Goal: Communication & Community: Participate in discussion

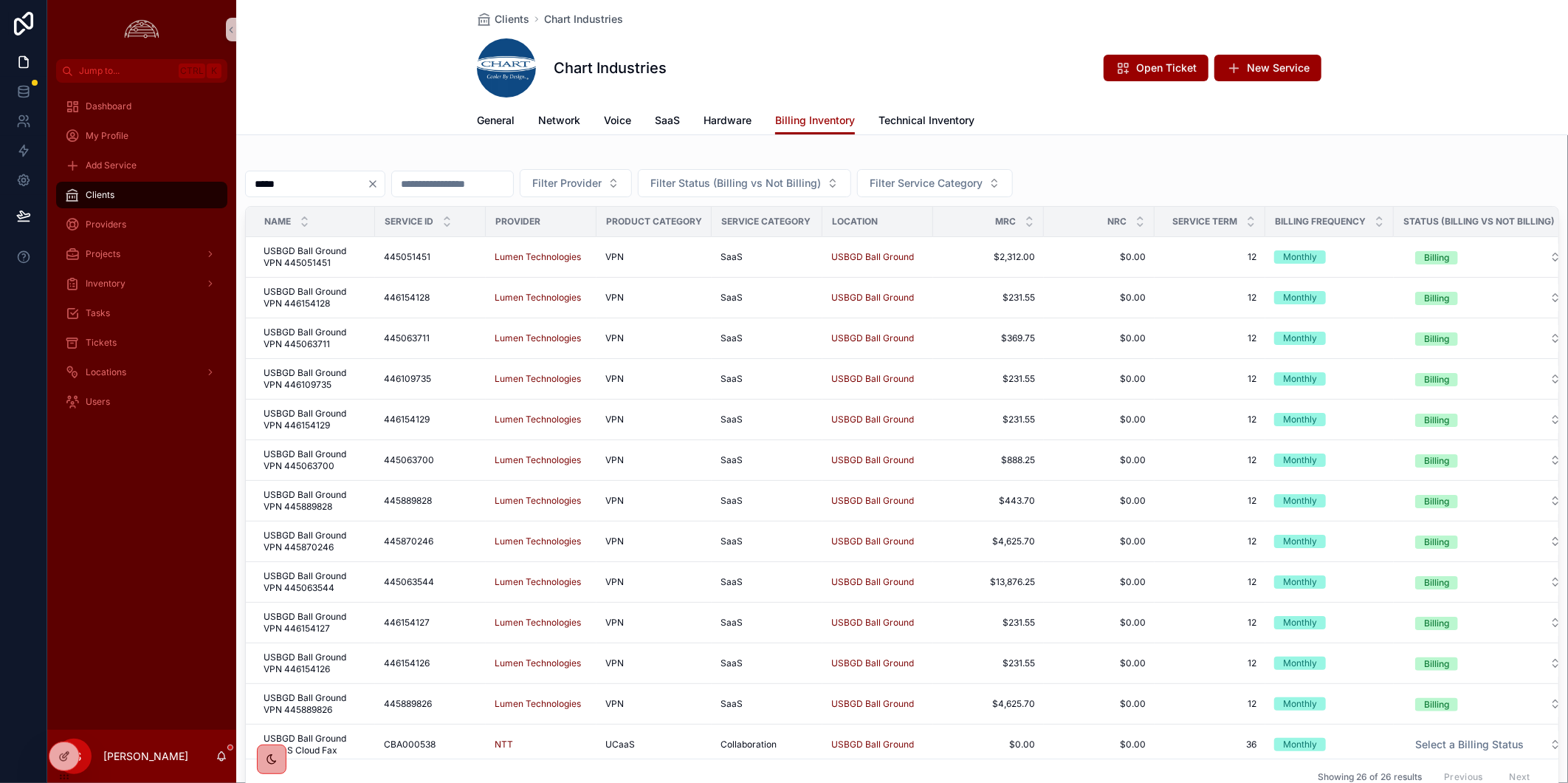
scroll to position [406, 0]
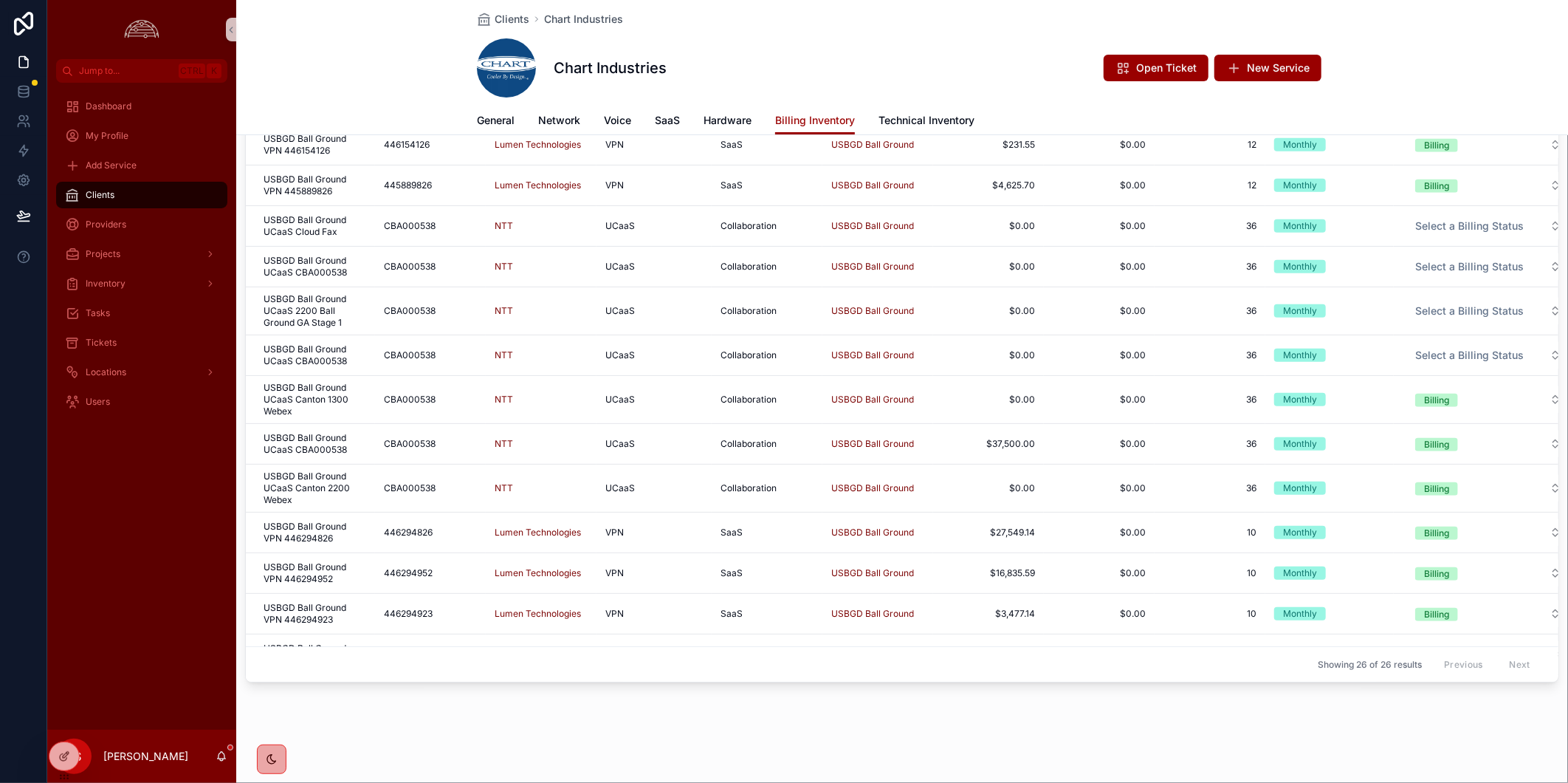
click at [99, 202] on div "Clients" at bounding box center [142, 195] width 154 height 24
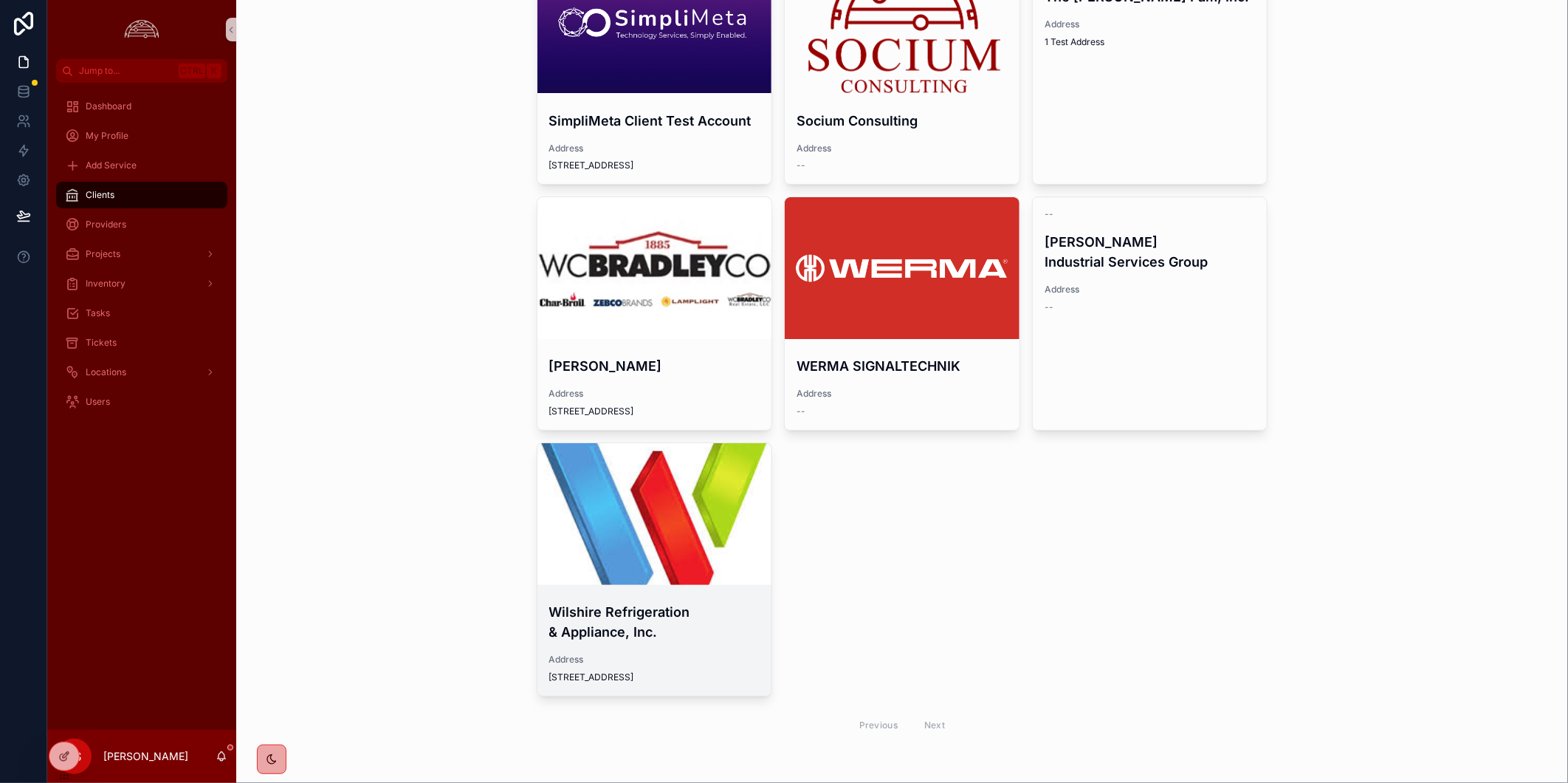
scroll to position [1619, 0]
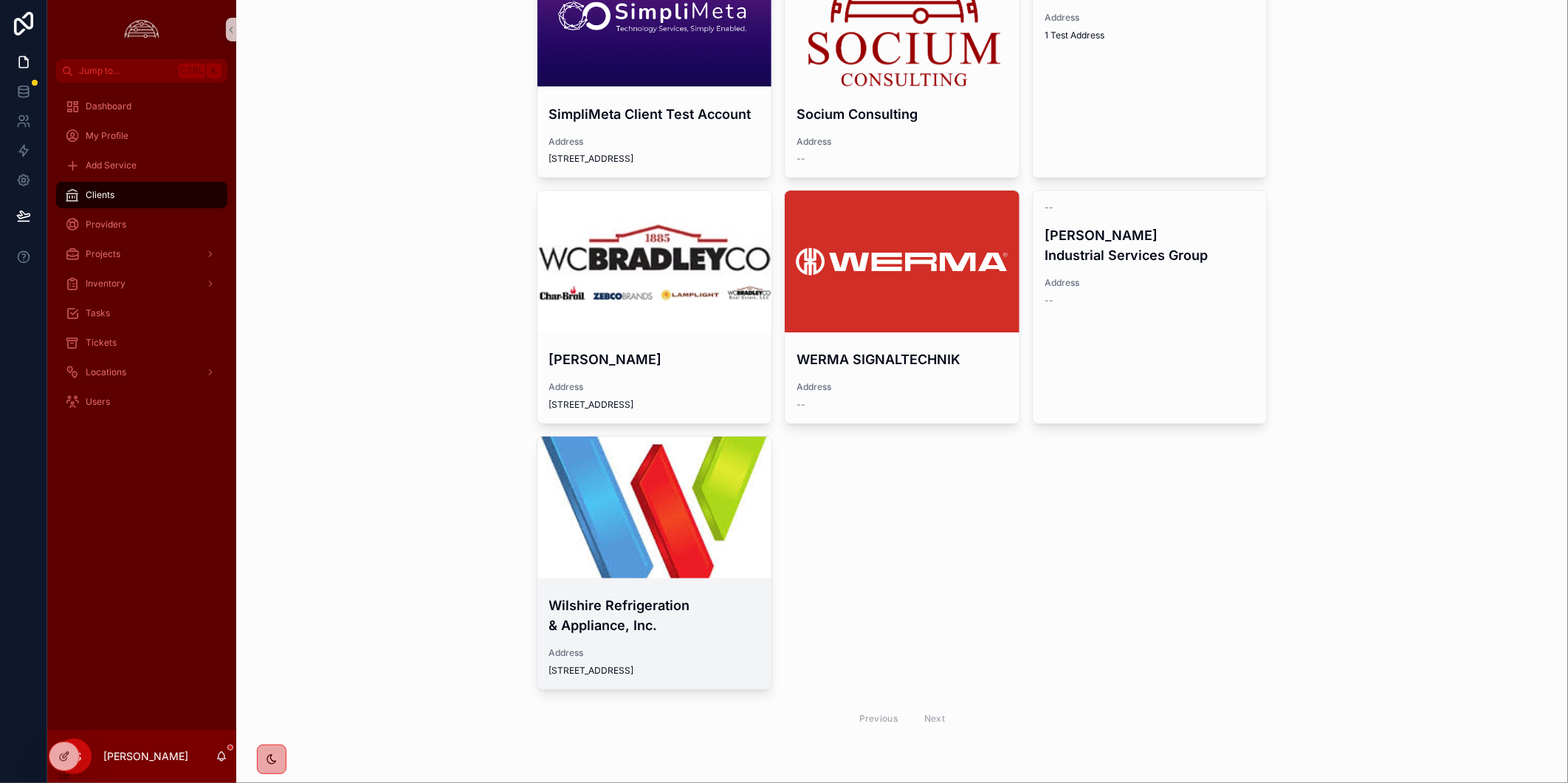
click at [664, 520] on div "scrollable content" at bounding box center [654, 508] width 235 height 142
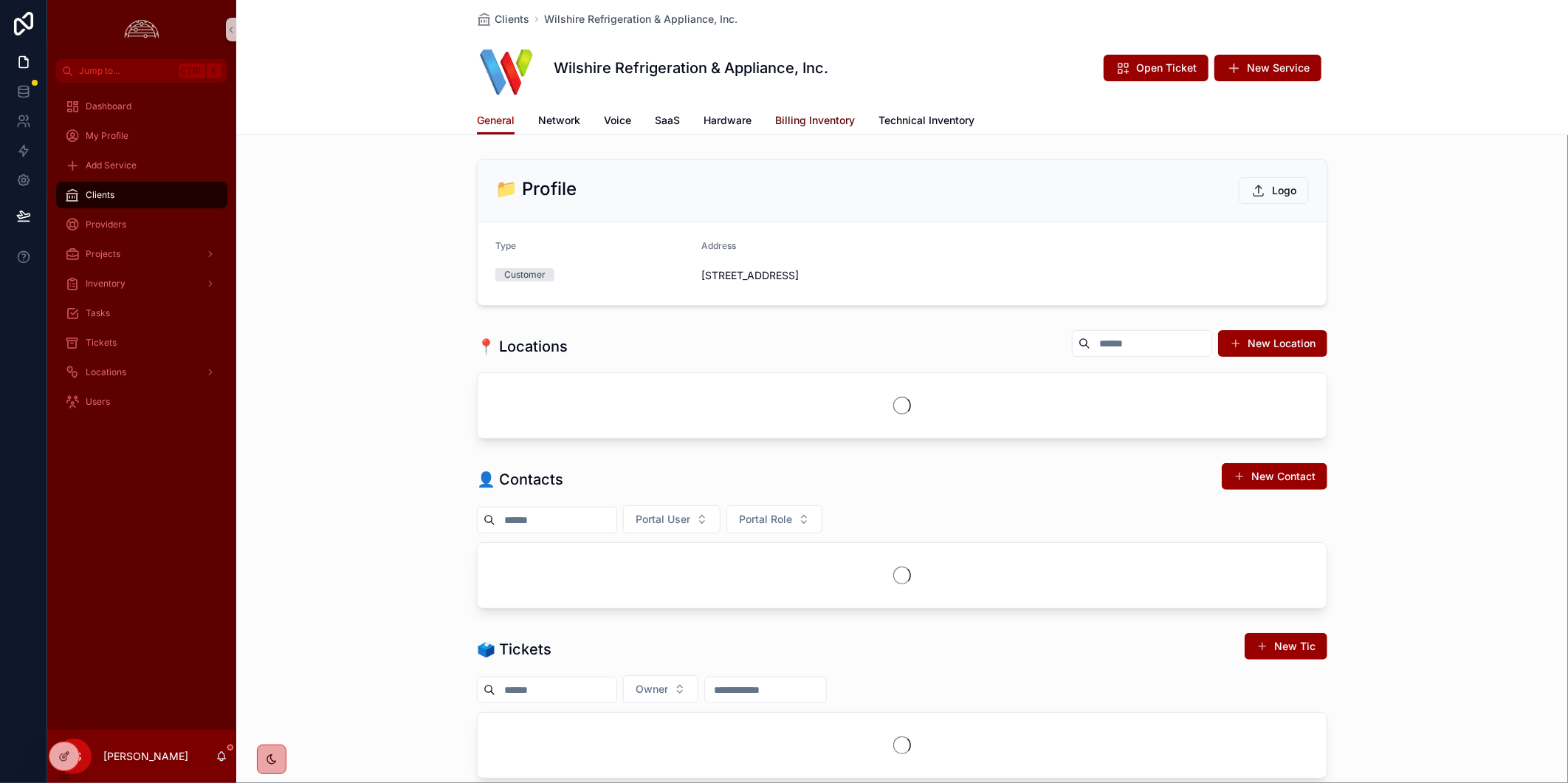
click at [814, 129] on link "Billing Inventory" at bounding box center [815, 122] width 80 height 30
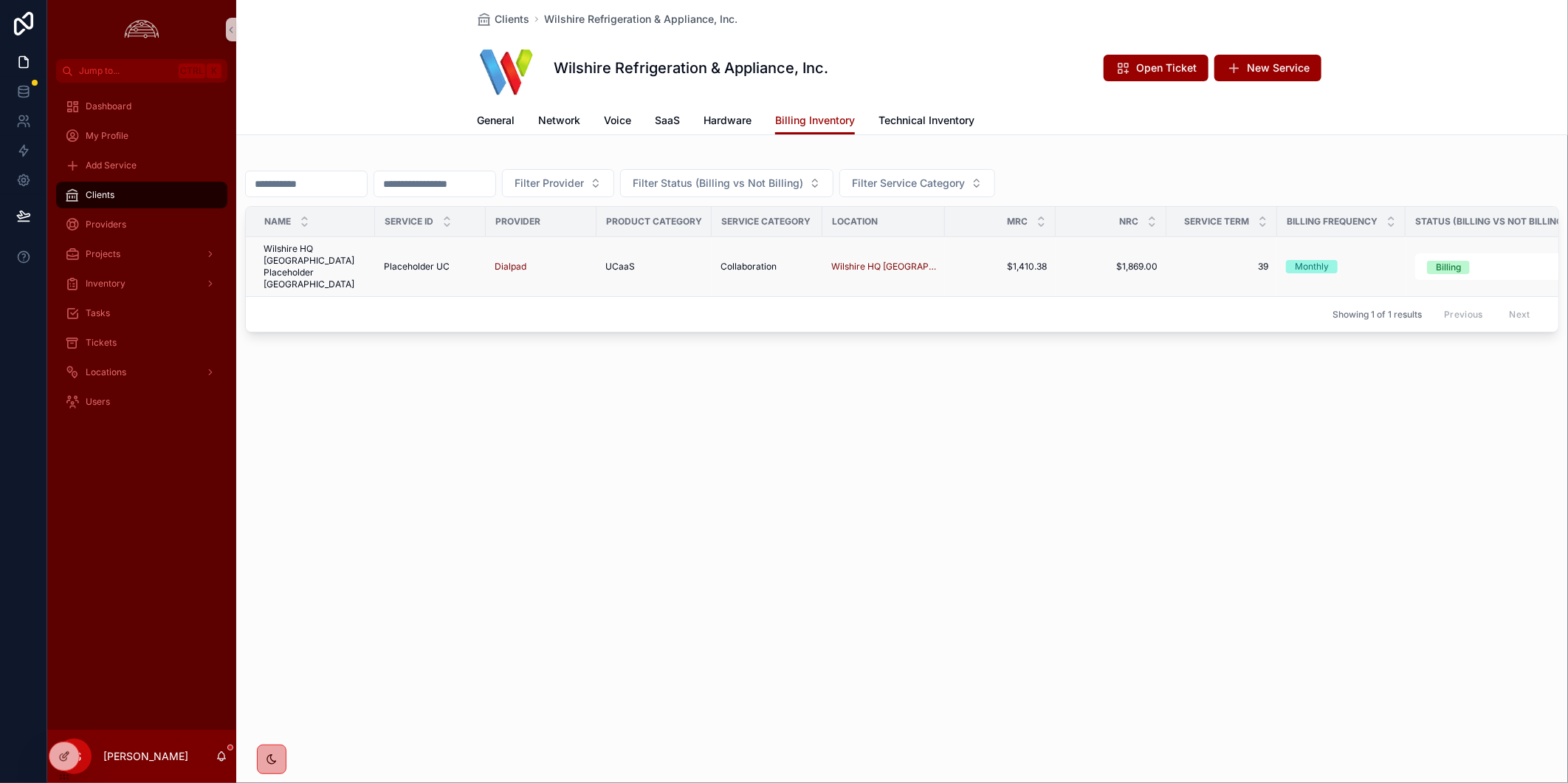
click at [353, 257] on span "Wilshire HQ [GEOGRAPHIC_DATA] Placeholder [GEOGRAPHIC_DATA]" at bounding box center [314, 267] width 102 height 47
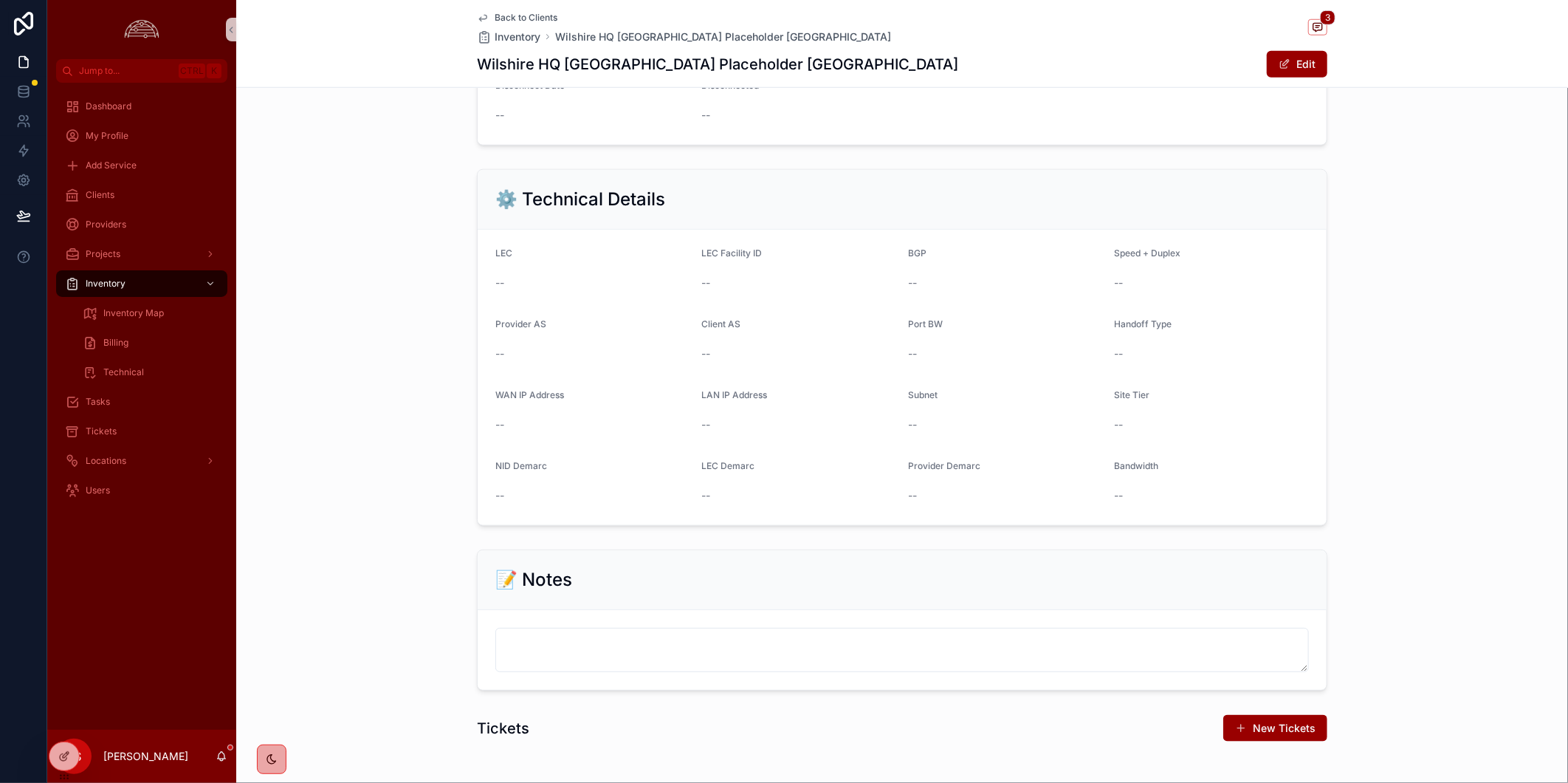
scroll to position [987, 0]
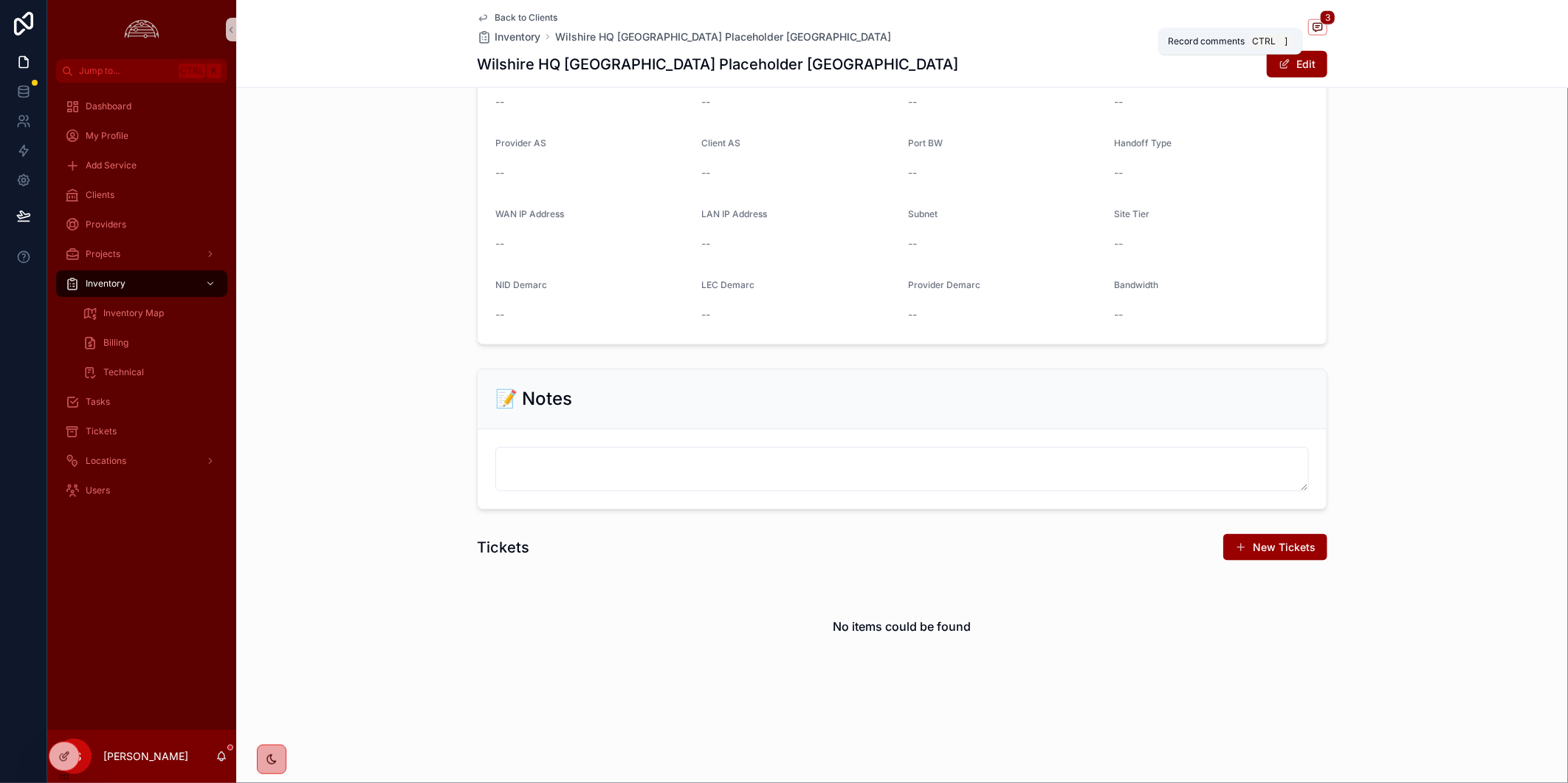
click at [1313, 32] on icon "scrollable content" at bounding box center [1318, 28] width 12 height 12
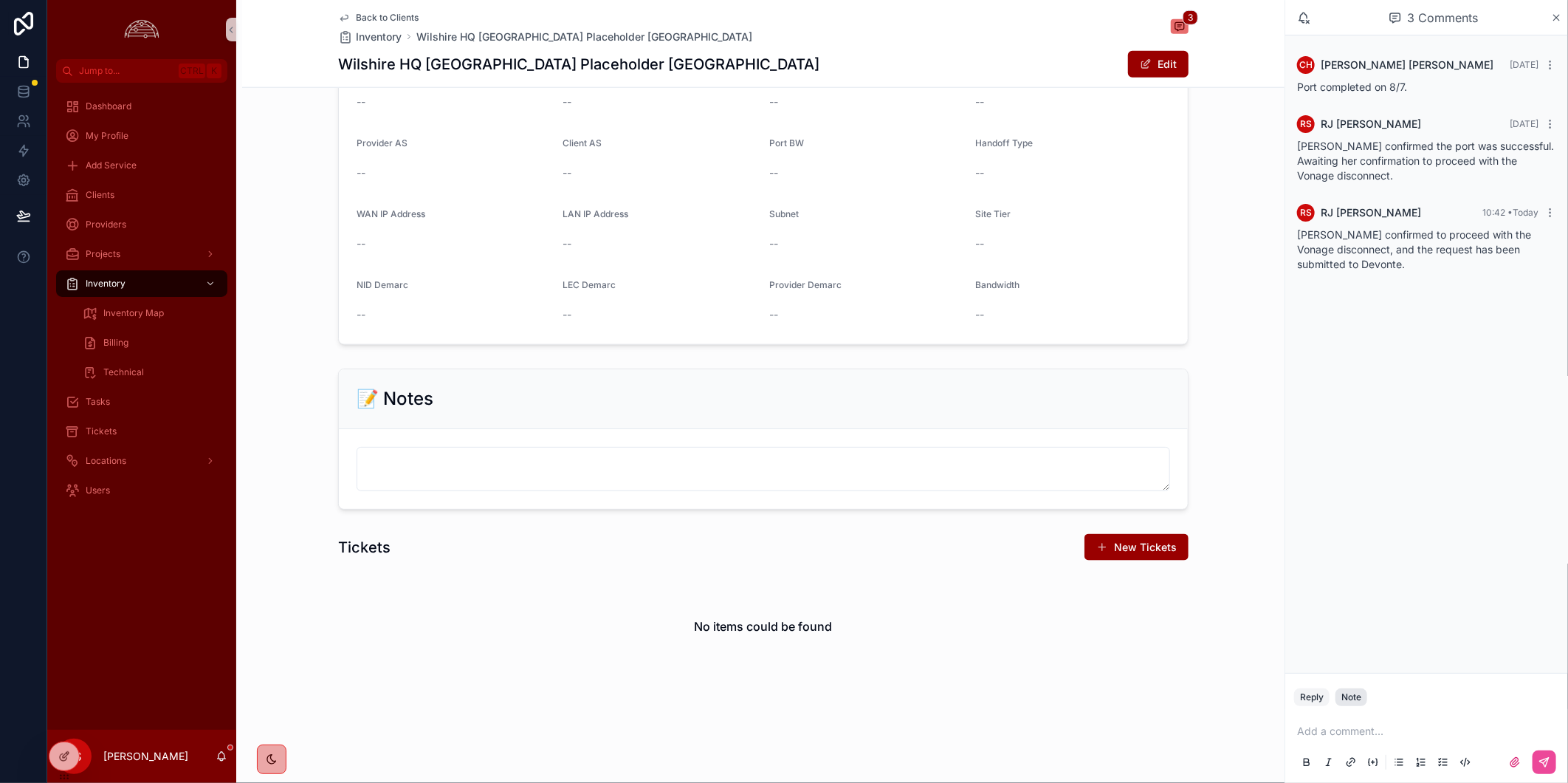
click at [1362, 700] on button "Note" at bounding box center [1351, 697] width 32 height 18
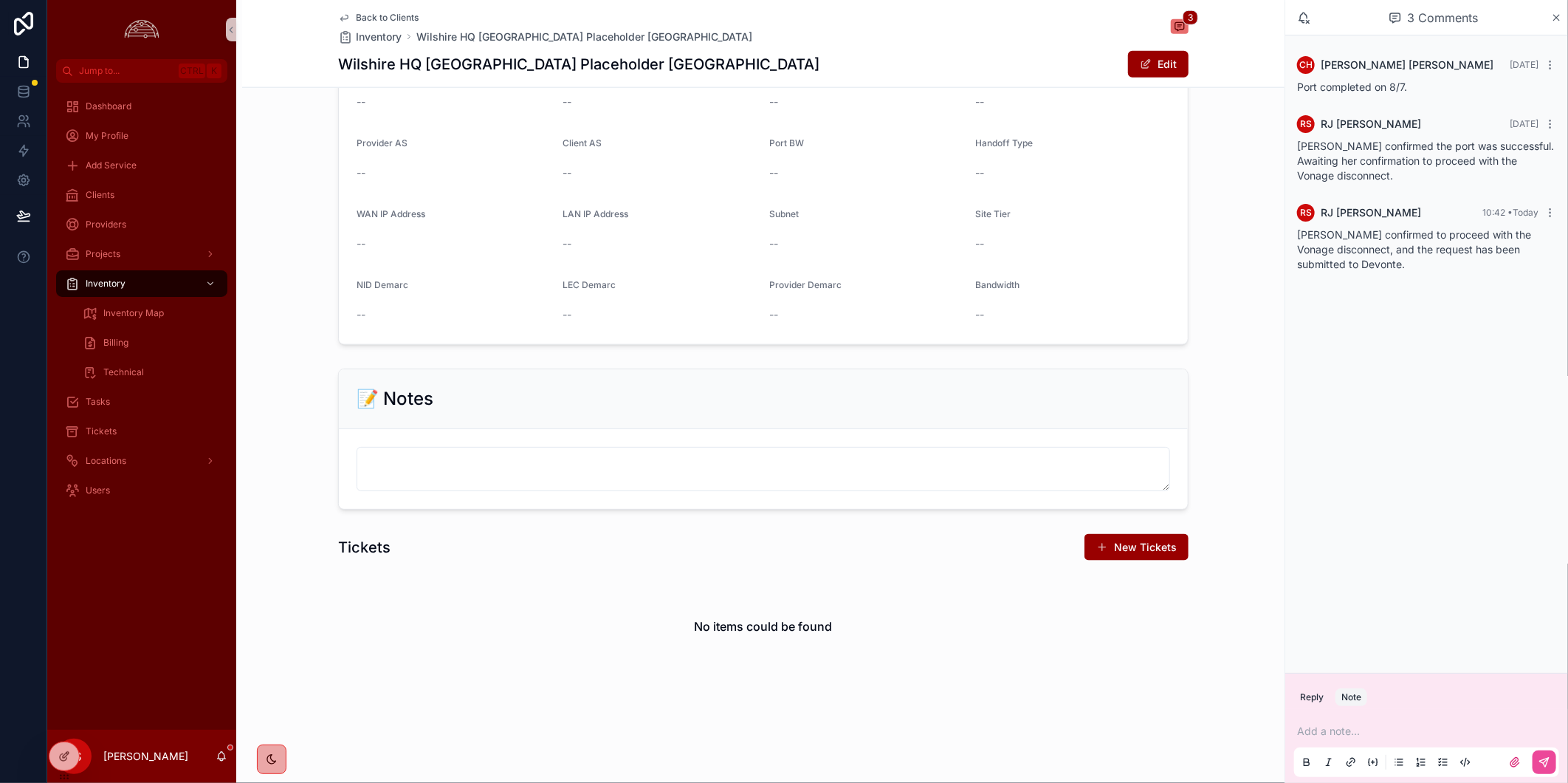
click at [1377, 735] on p "scrollable content" at bounding box center [1429, 731] width 265 height 15
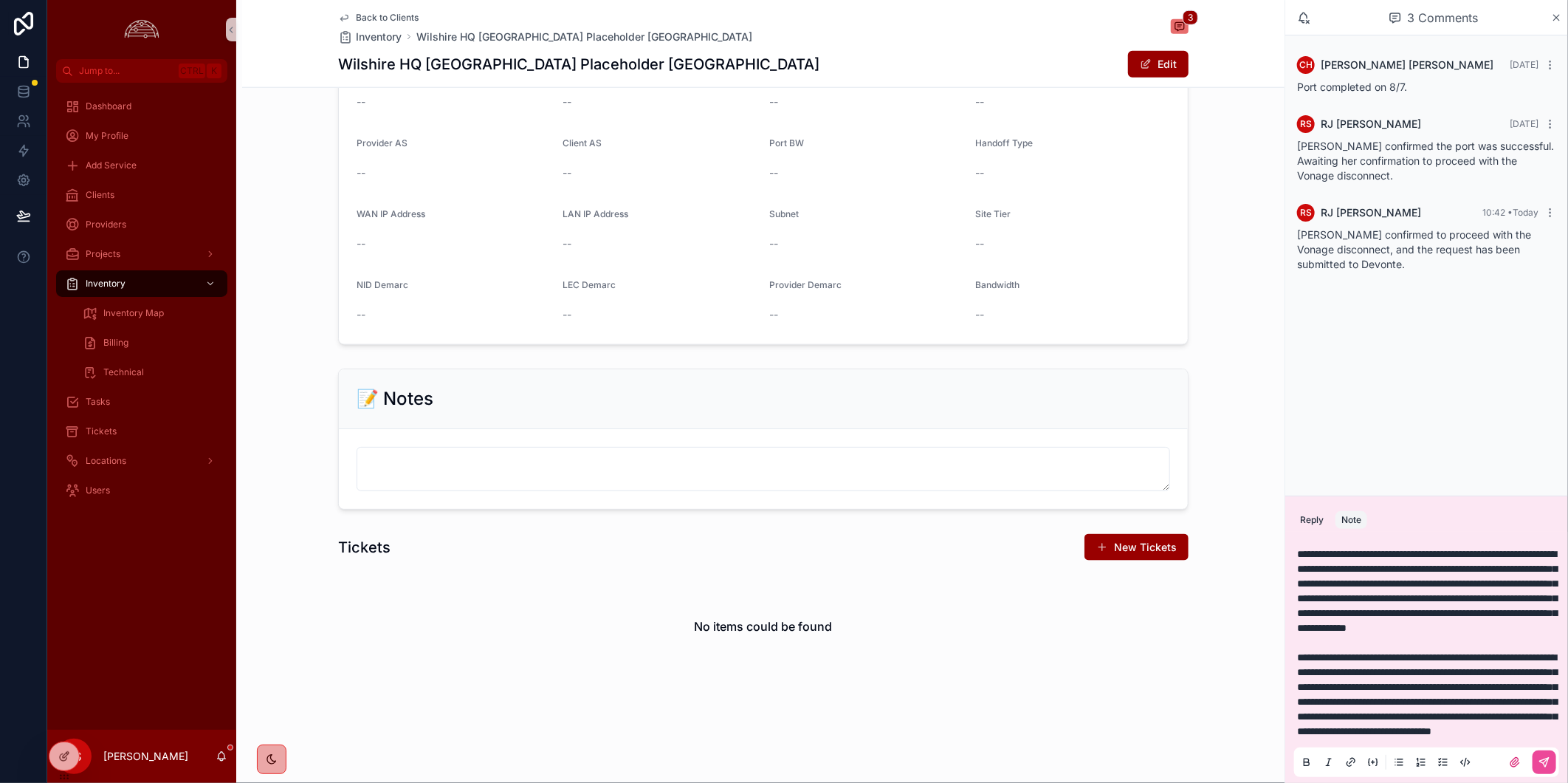
click at [1302, 549] on span "**********" at bounding box center [1427, 591] width 260 height 84
click at [1544, 758] on icon "scrollable content" at bounding box center [1544, 762] width 12 height 12
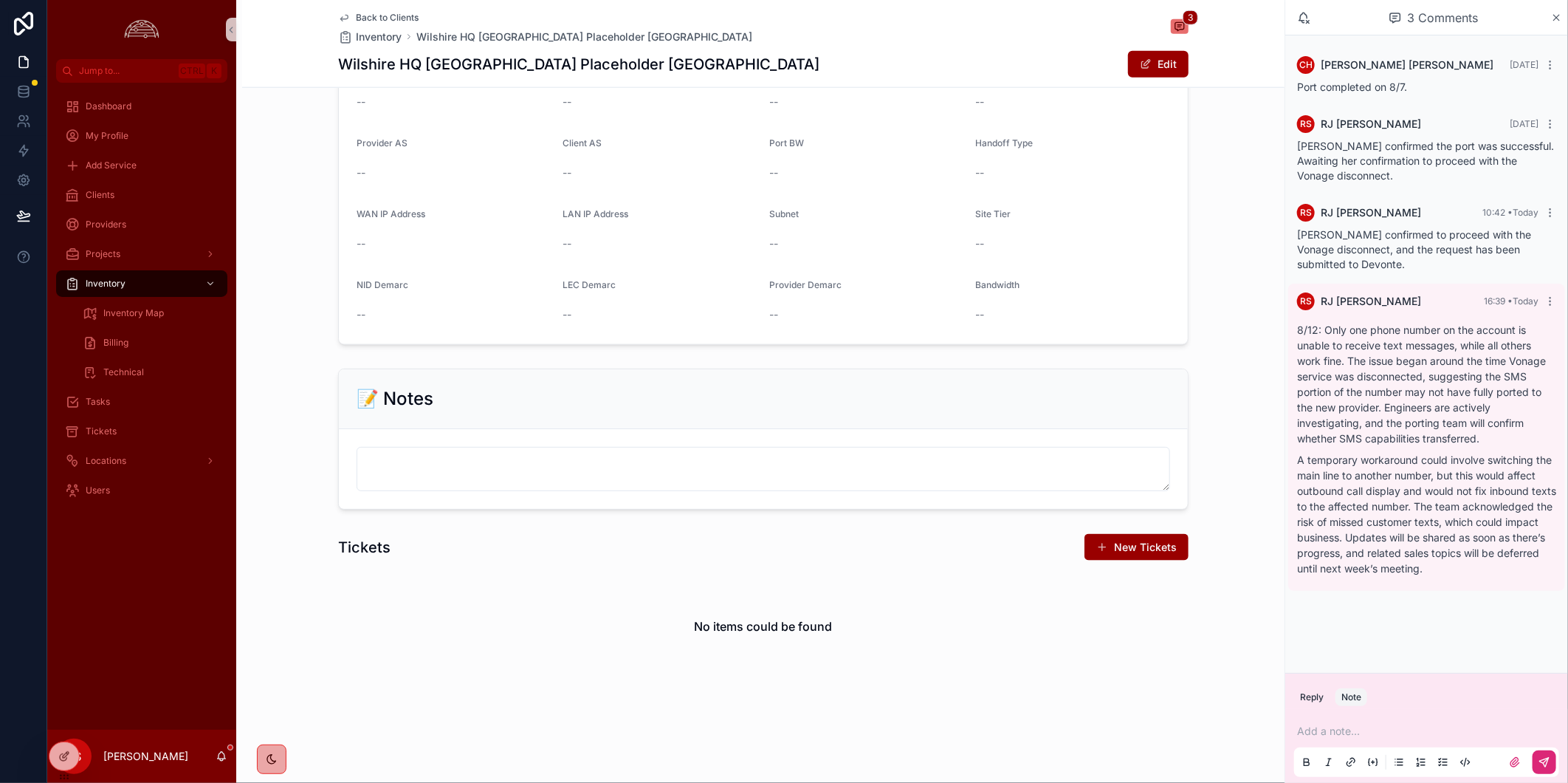
click at [919, 673] on div "No items could be found" at bounding box center [763, 626] width 851 height 112
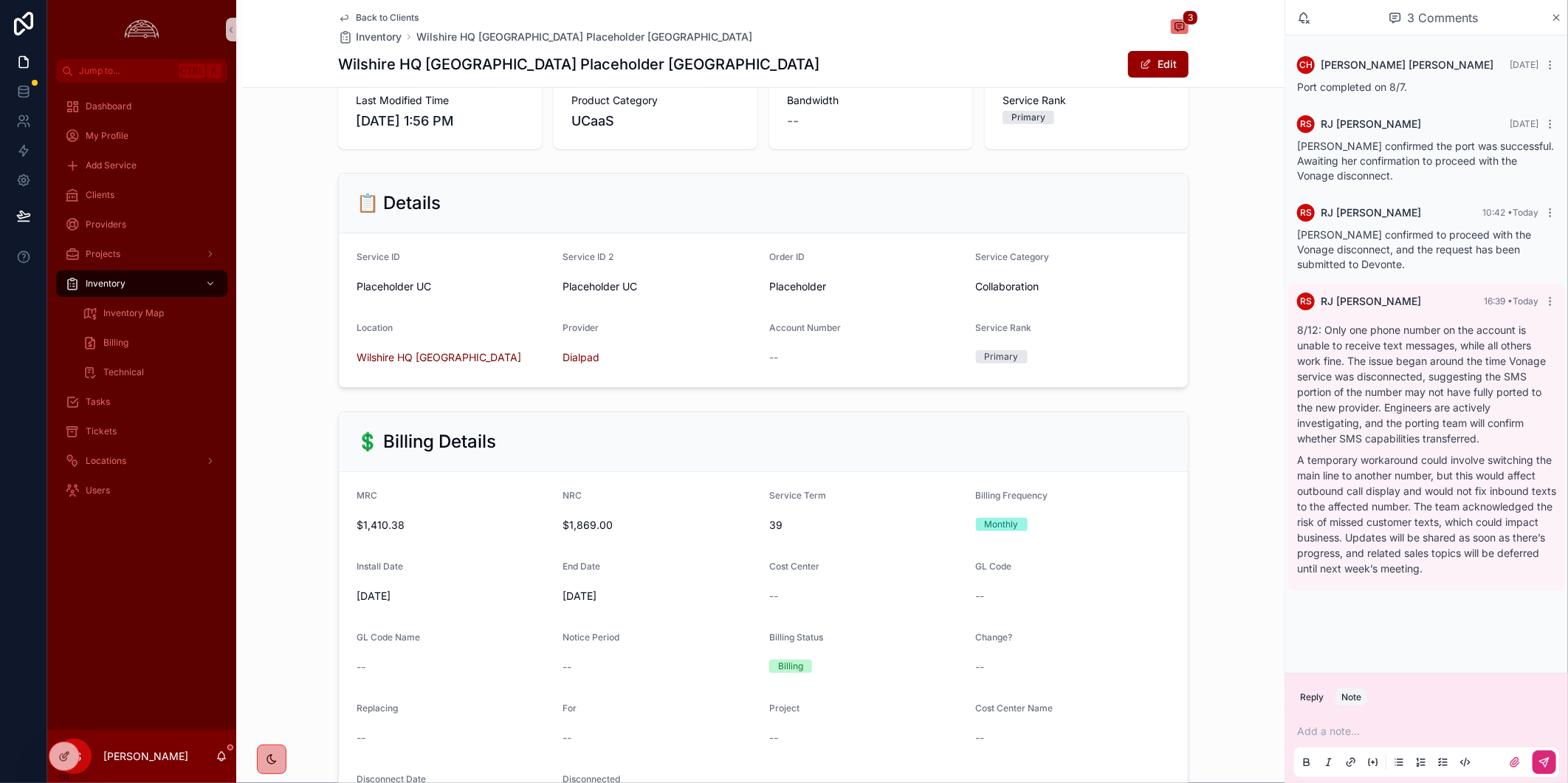
scroll to position [410, 0]
